Goal: Task Accomplishment & Management: Manage account settings

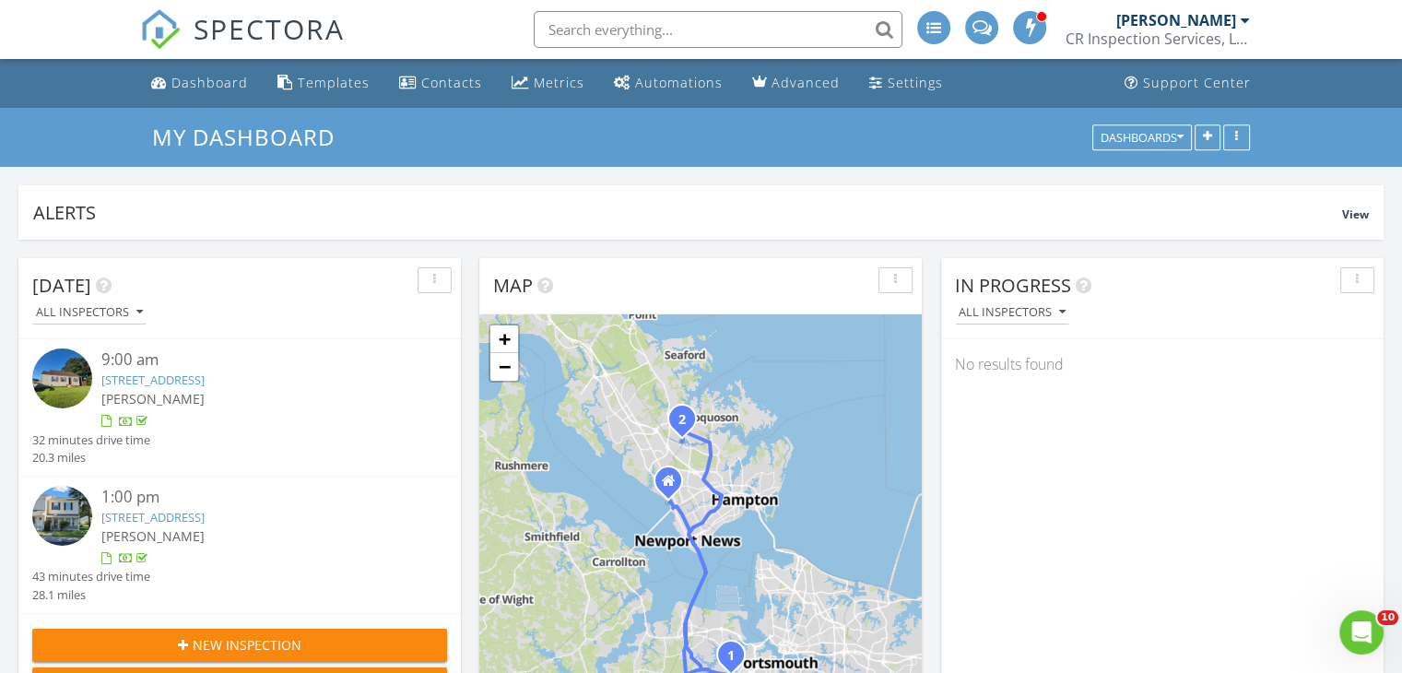
scroll to position [8, 9]
click at [233, 637] on span "New Inspection" at bounding box center [247, 644] width 109 height 19
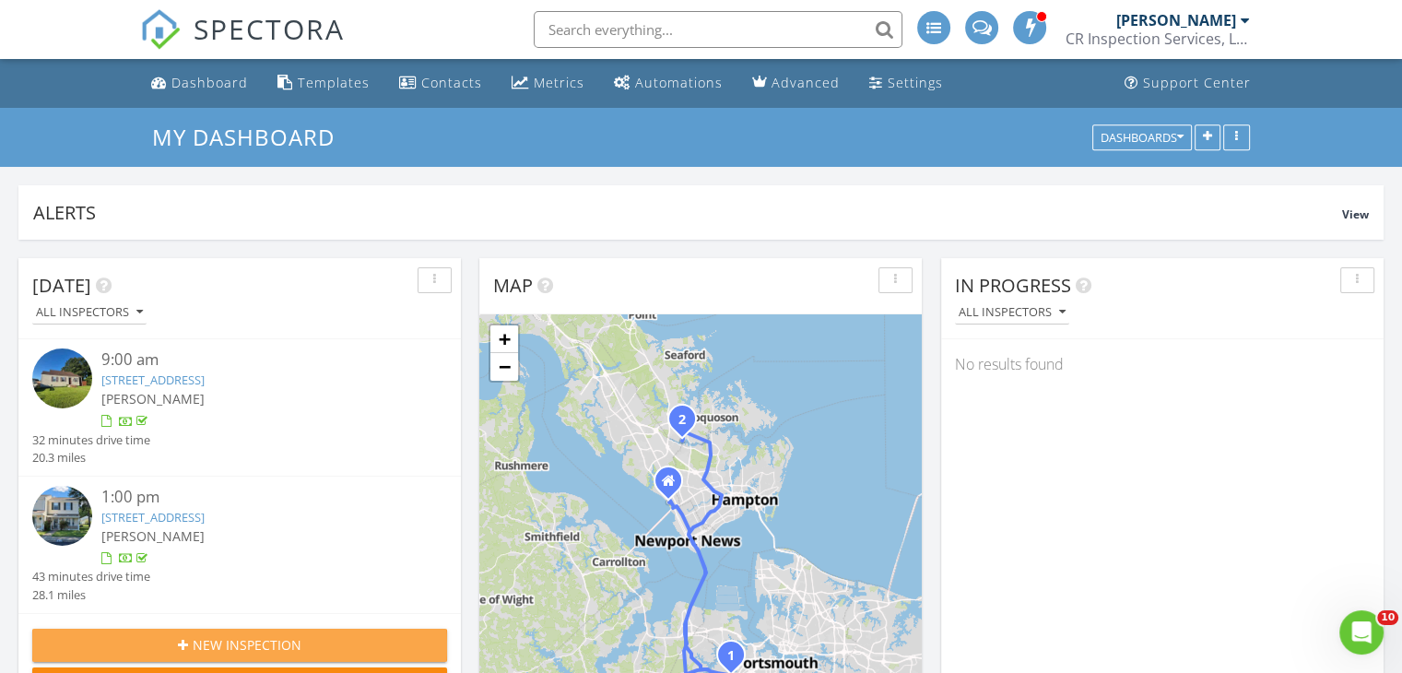
click at [317, 636] on div "New Inspection" at bounding box center [239, 644] width 385 height 19
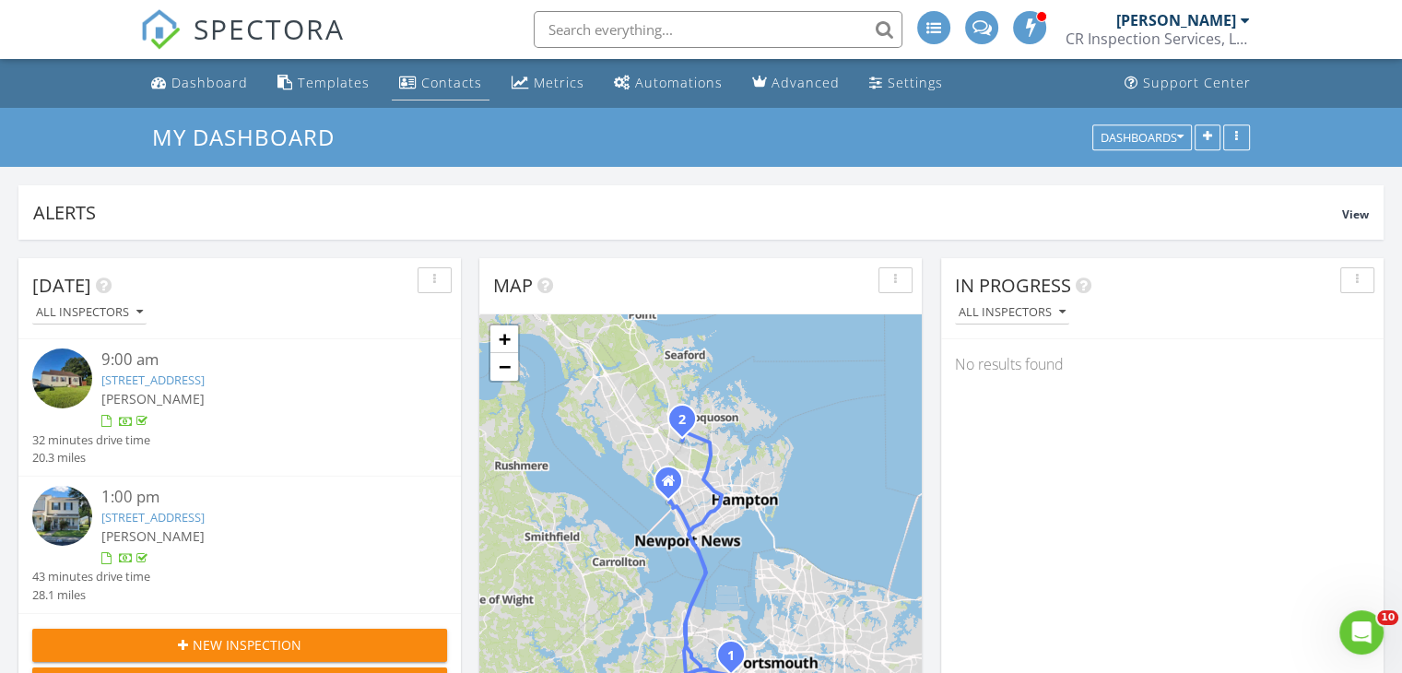
click at [428, 84] on div "Contacts" at bounding box center [451, 83] width 61 height 18
click at [436, 89] on div "Contacts" at bounding box center [451, 83] width 61 height 18
